Goal: Use online tool/utility

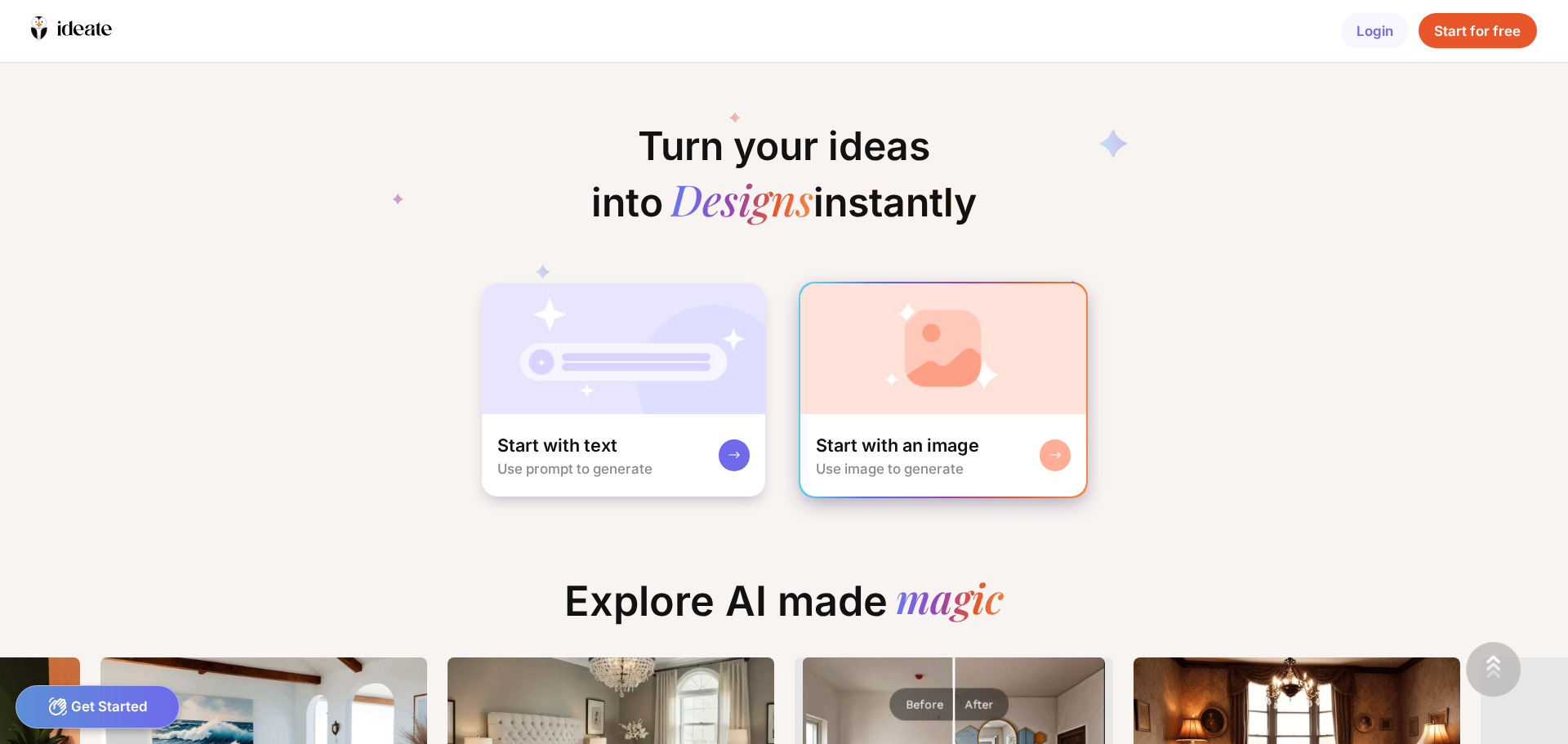
click at [917, 459] on div "Start with an image Use image to generate" at bounding box center [897, 456] width 164 height 44
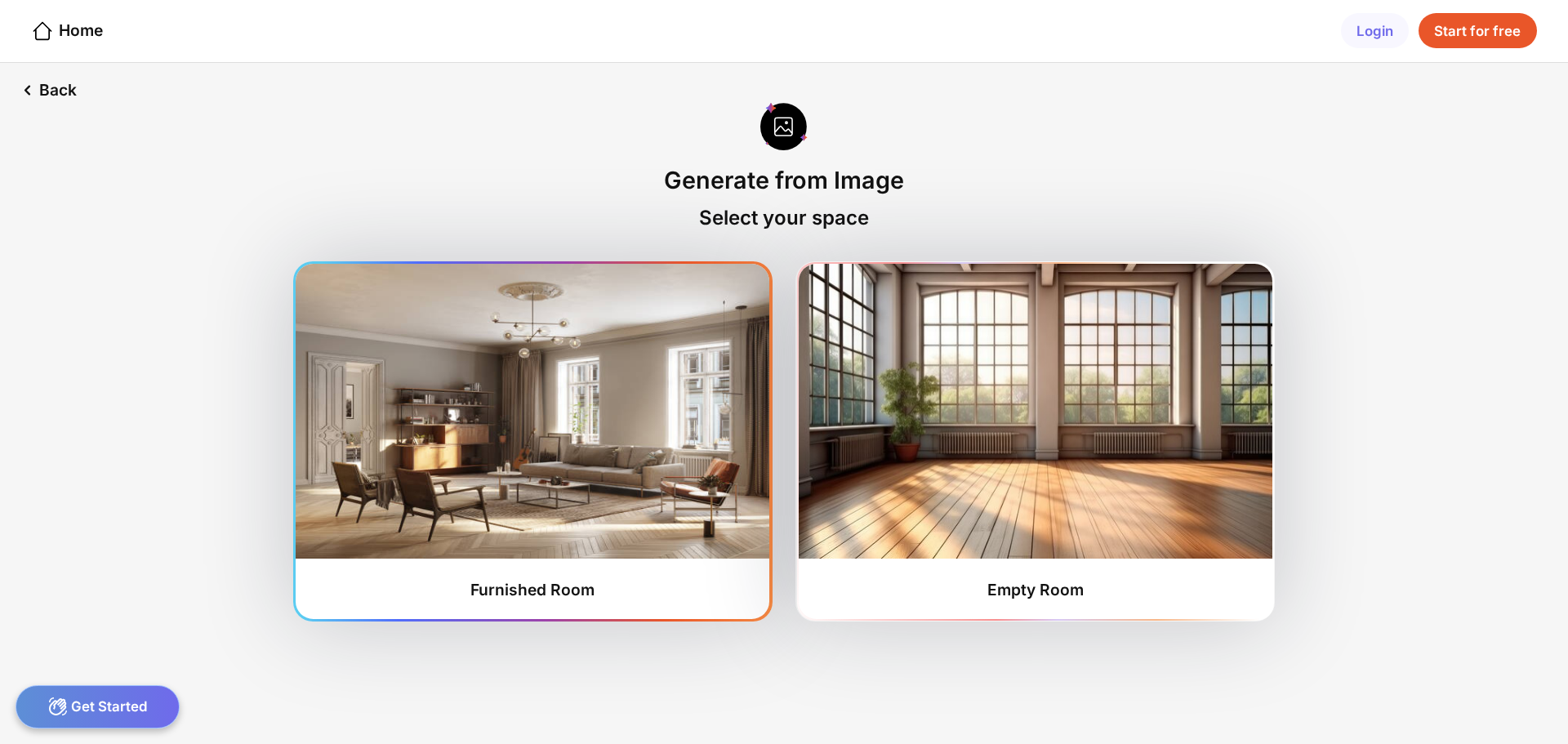
click at [562, 554] on img at bounding box center [532, 412] width 474 height 295
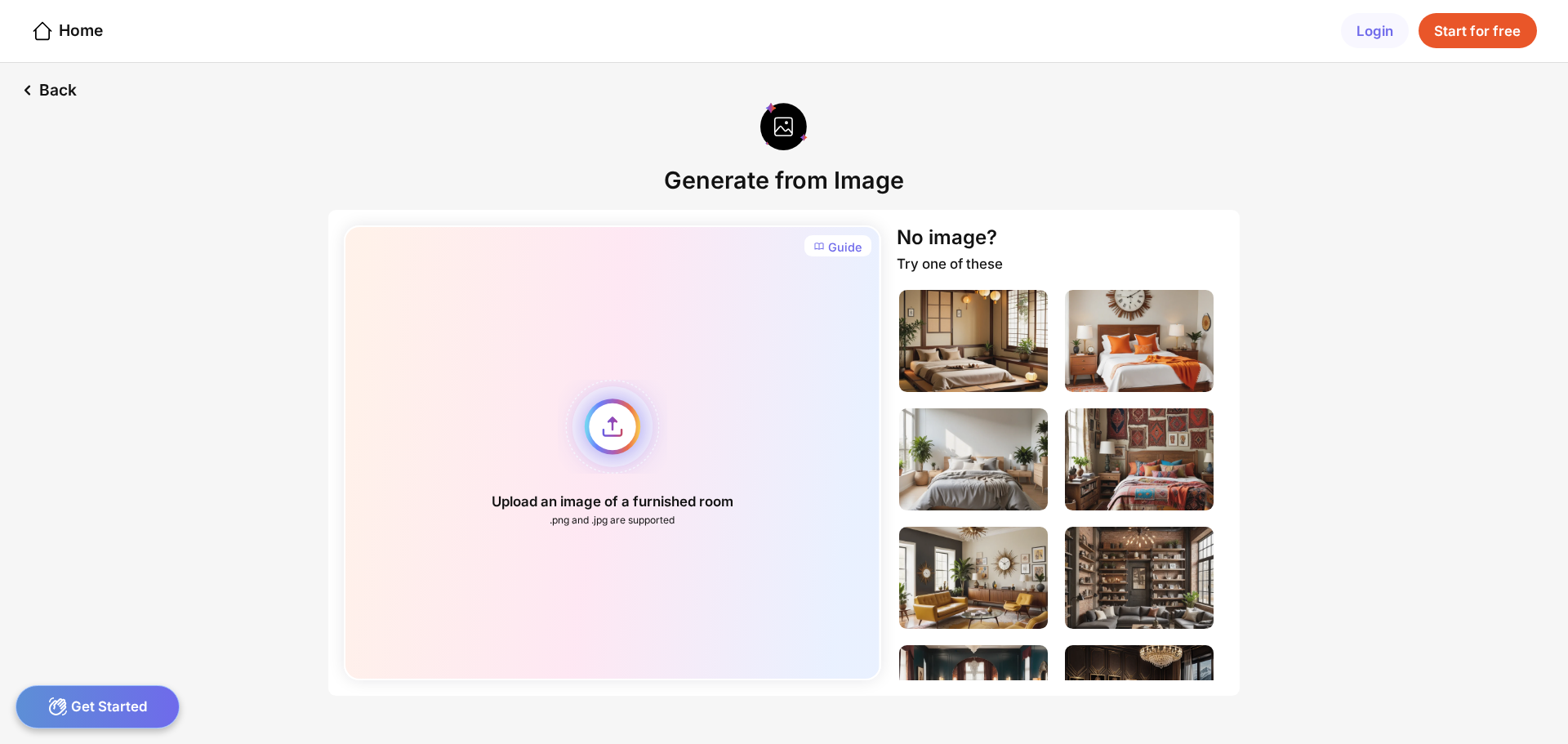
click at [604, 447] on div "Upload an image of a furnished room .png and .jpg are supported" at bounding box center [612, 452] width 536 height 455
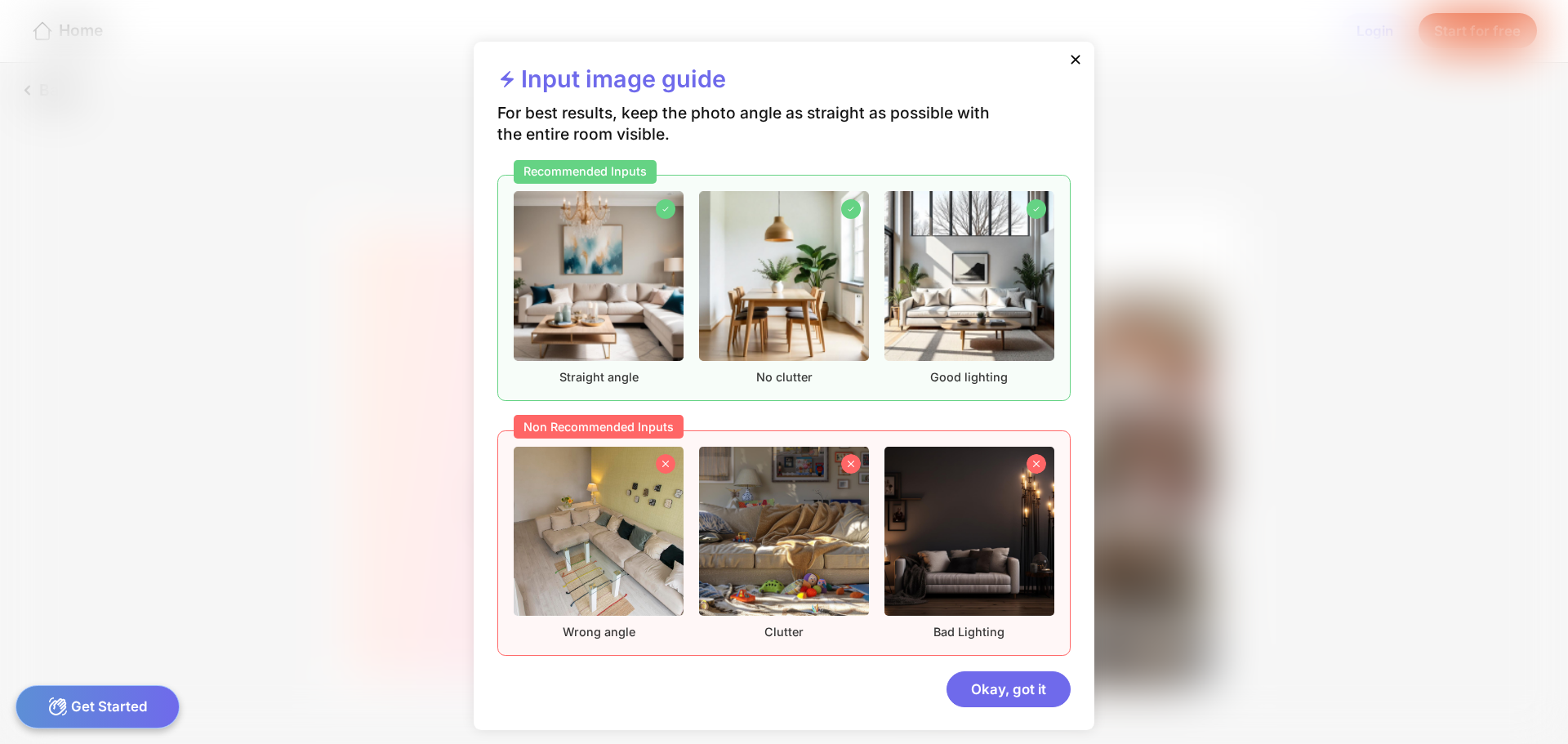
scroll to position [9, 0]
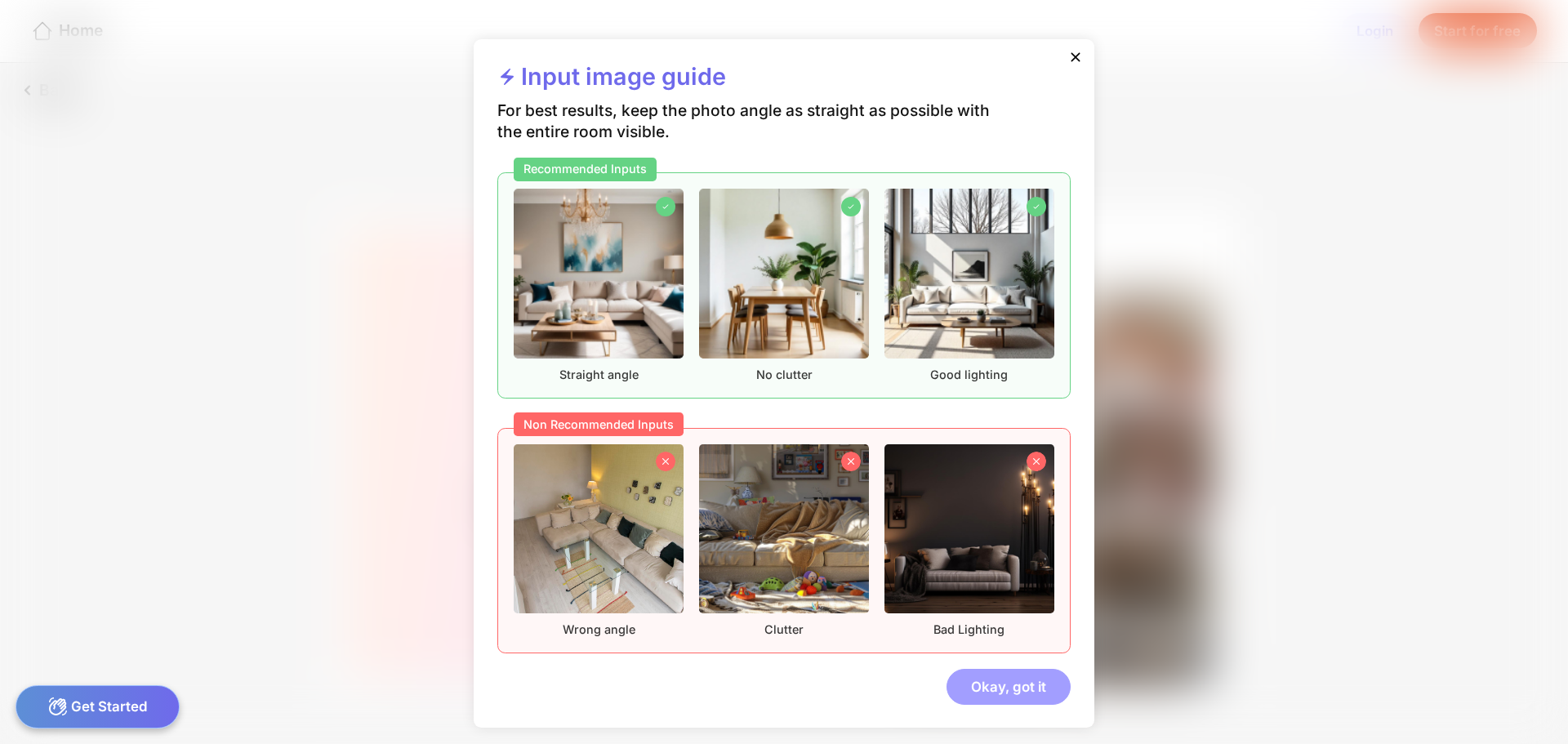
click at [1014, 691] on div "Okay, got it" at bounding box center [1009, 687] width 124 height 35
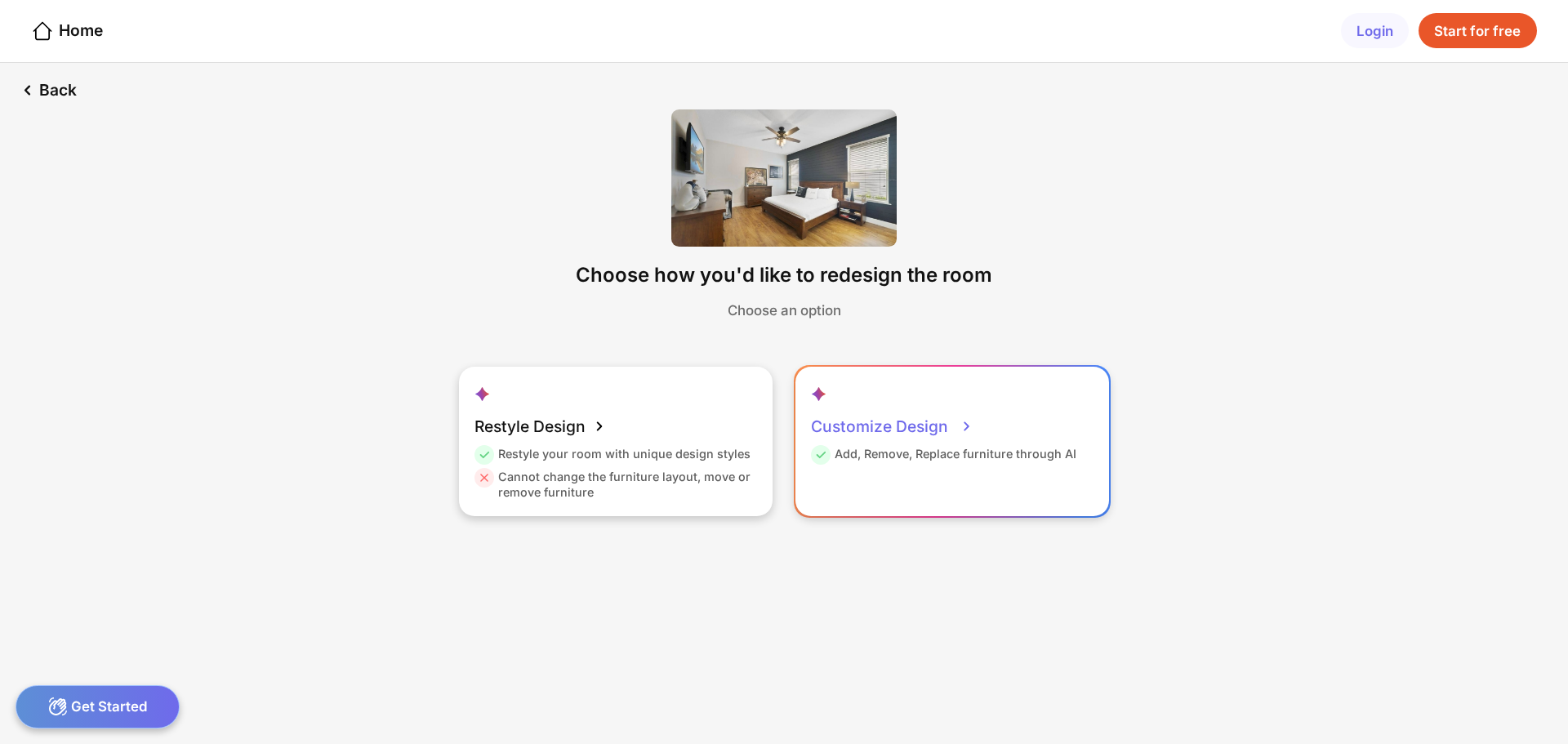
click at [921, 469] on div "Customize Design Add, Remove, Replace furniture through AI" at bounding box center [952, 440] width 314 height 148
